Goal: Obtain resource: Obtain resource

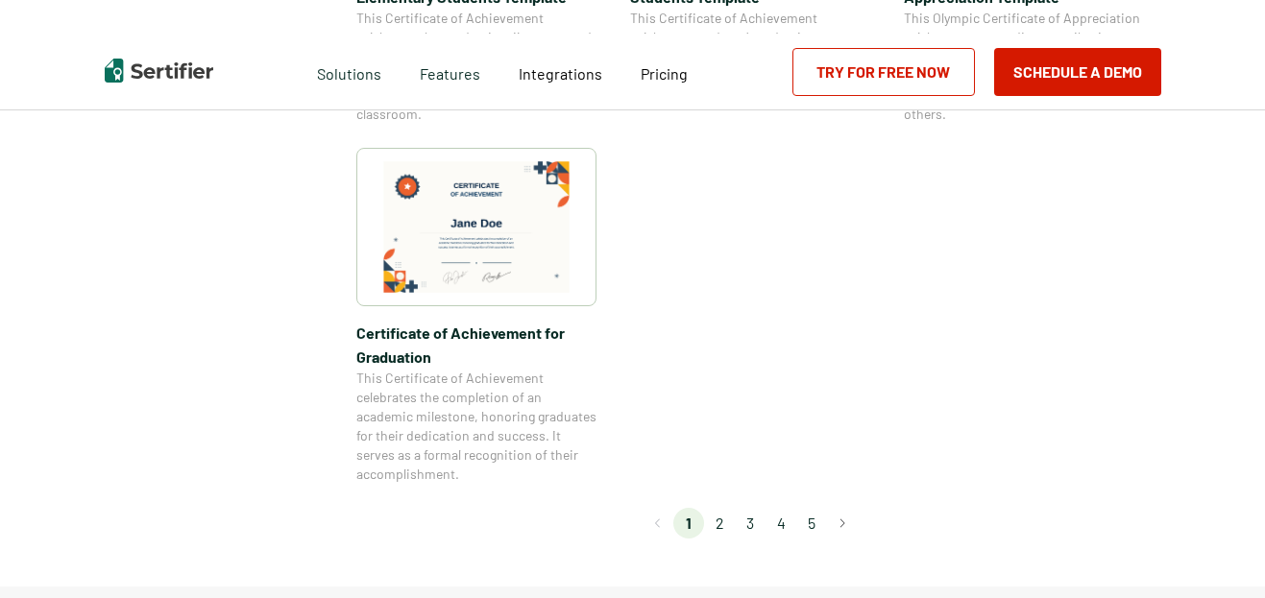
scroll to position [1921, 0]
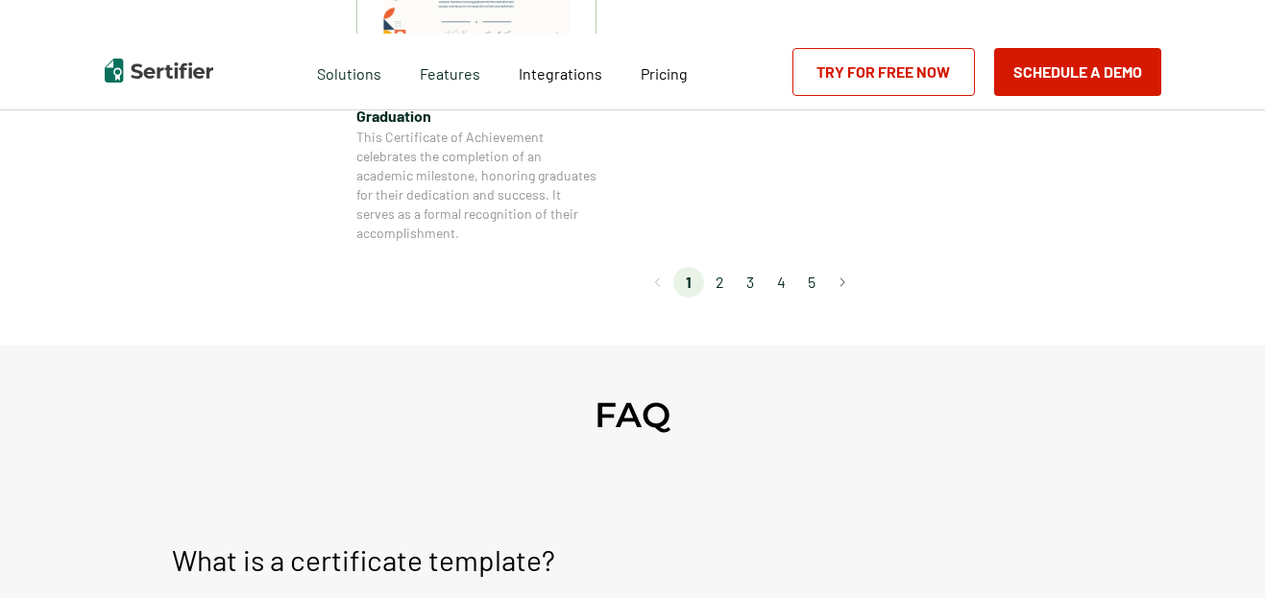
click at [723, 279] on li "2" at bounding box center [719, 282] width 31 height 31
click at [725, 288] on li "2" at bounding box center [719, 282] width 31 height 31
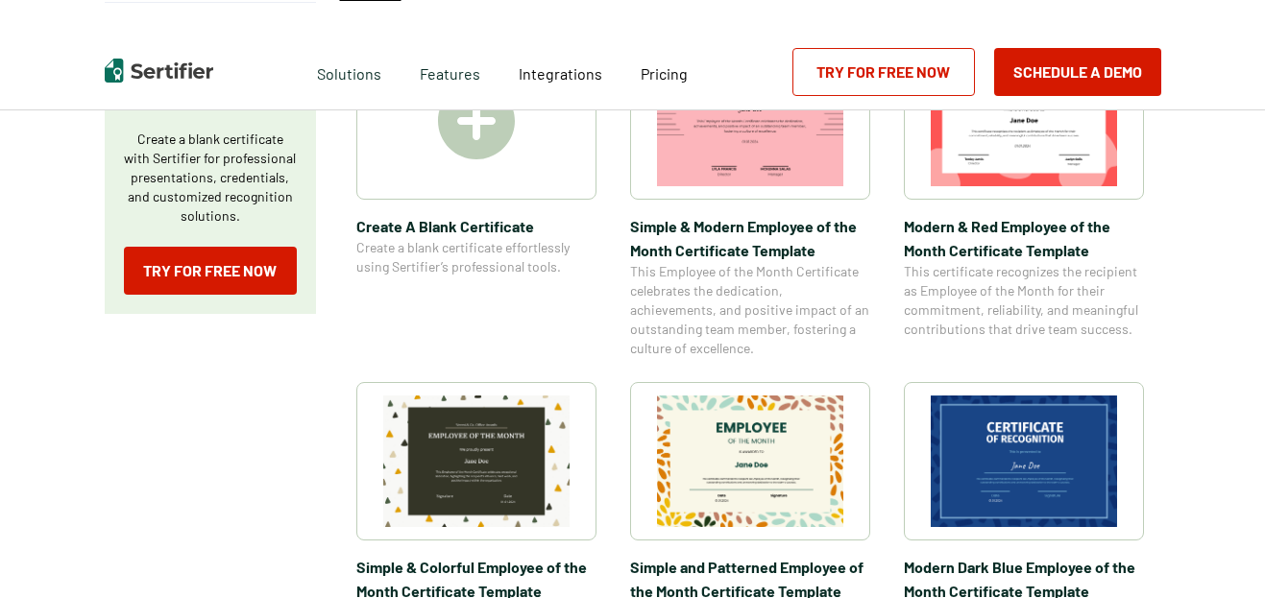
scroll to position [576, 0]
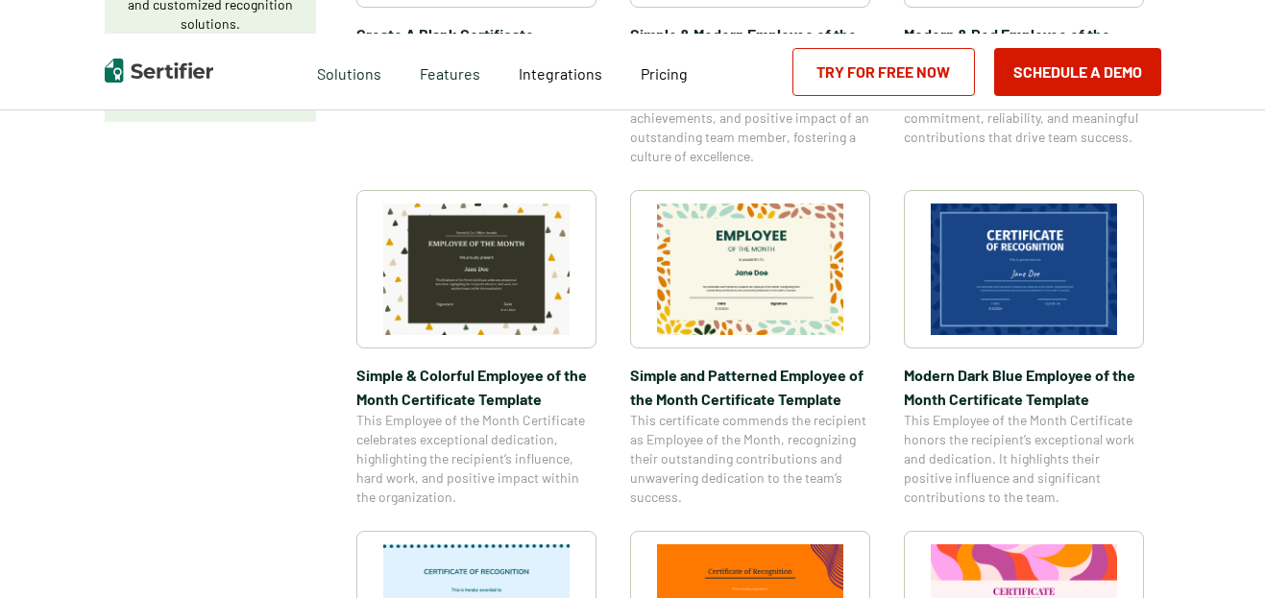
click at [481, 279] on img at bounding box center [476, 270] width 186 height 132
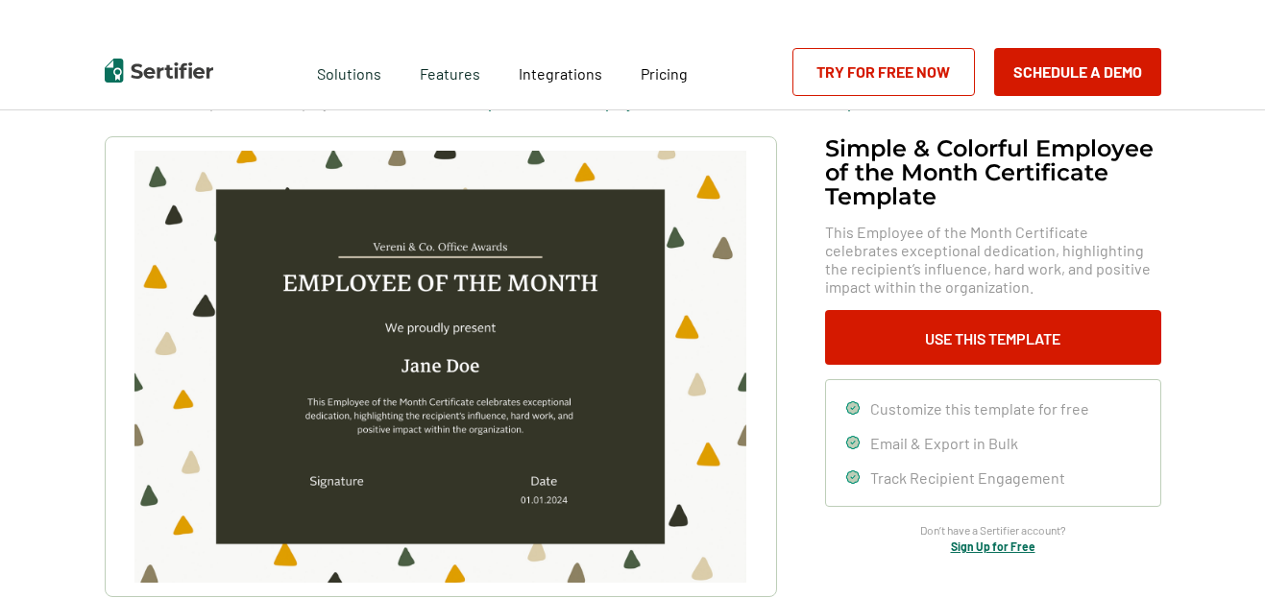
scroll to position [95, 0]
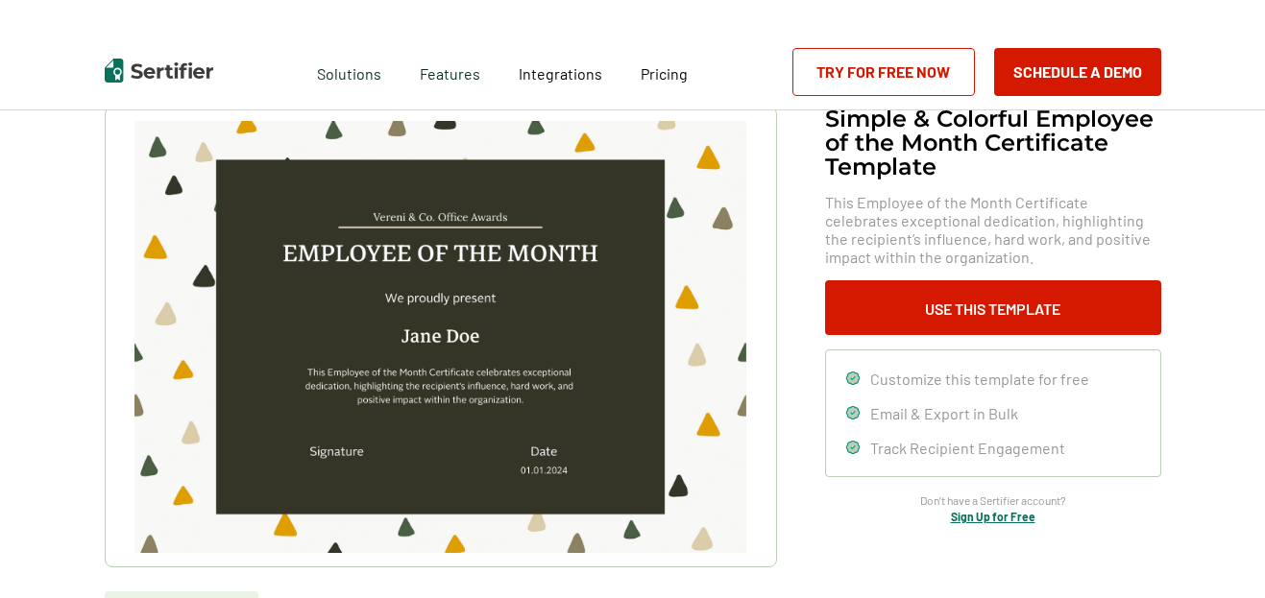
drag, startPoint x: 480, startPoint y: 331, endPoint x: 470, endPoint y: 329, distance: 10.7
click at [470, 329] on img at bounding box center [439, 337] width 611 height 432
click at [461, 339] on img at bounding box center [439, 337] width 611 height 432
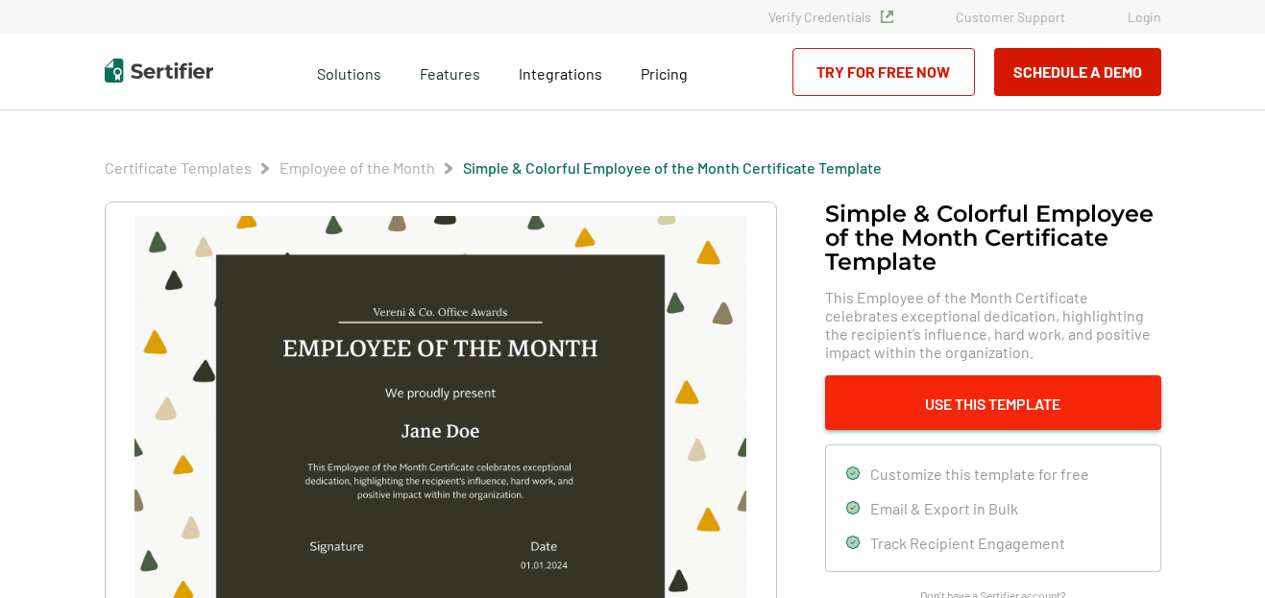
click at [1028, 400] on button "Use This Template" at bounding box center [993, 403] width 336 height 55
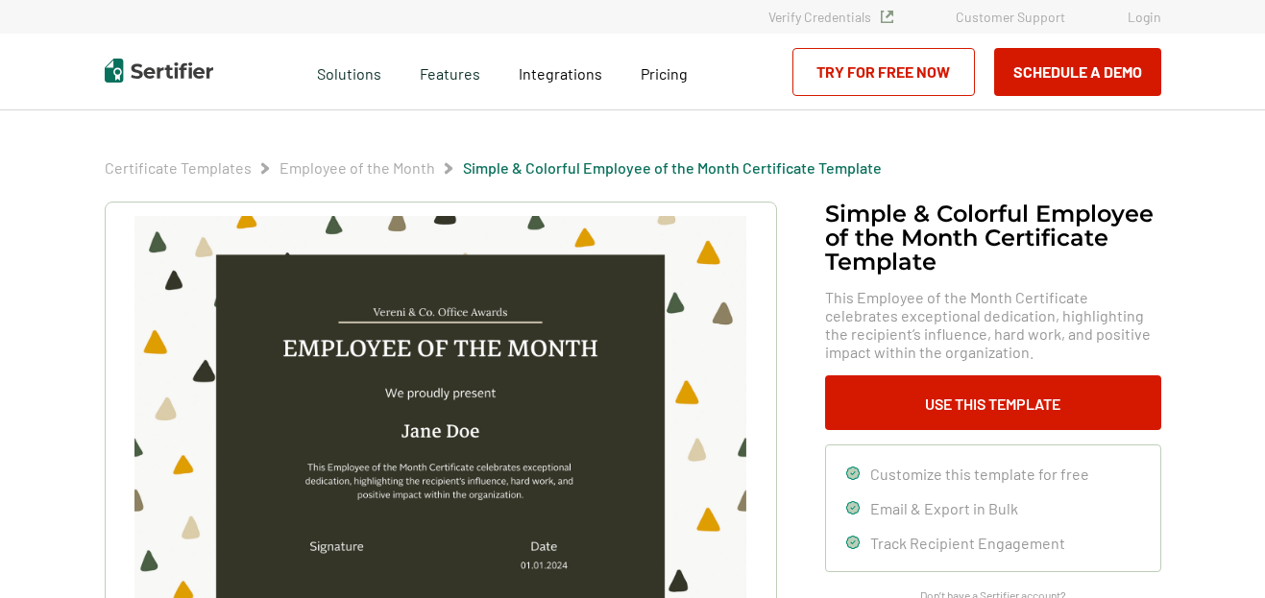
scroll to position [191, 0]
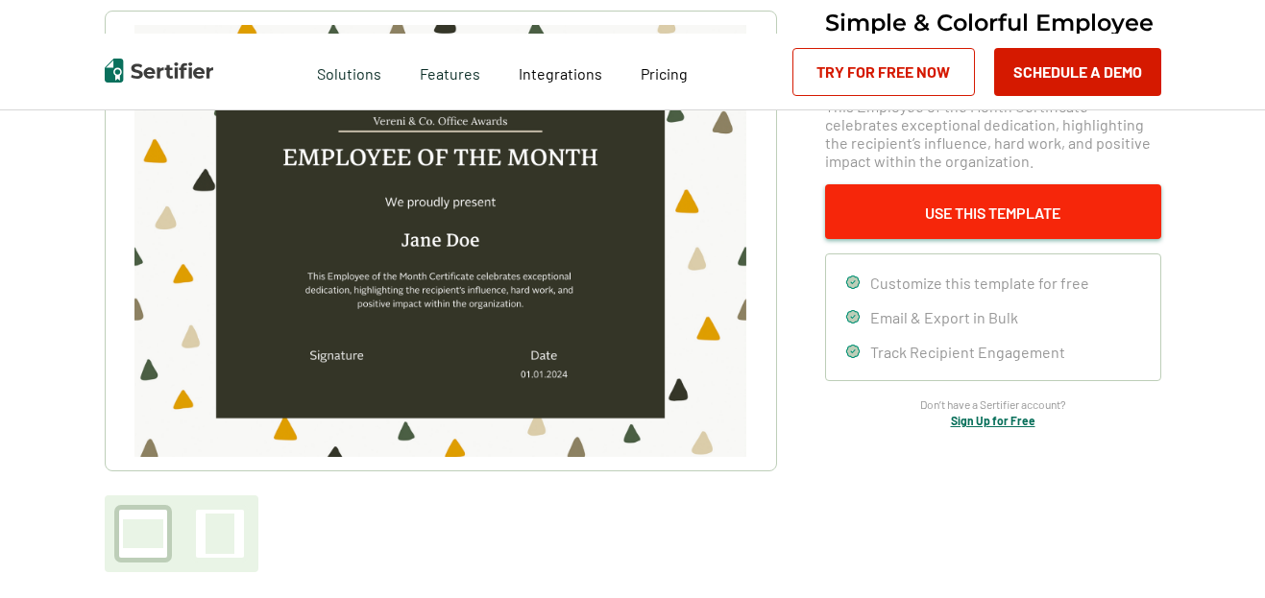
click at [931, 220] on button "Use This Template" at bounding box center [993, 211] width 336 height 55
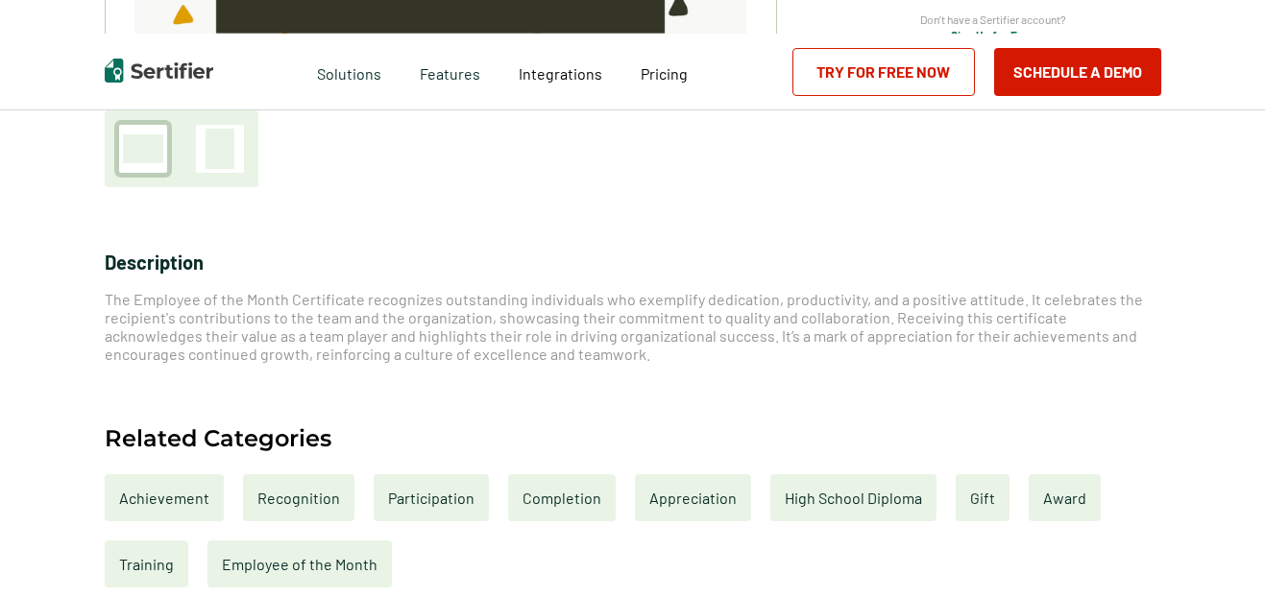
scroll to position [0, 0]
